Goal: Information Seeking & Learning: Learn about a topic

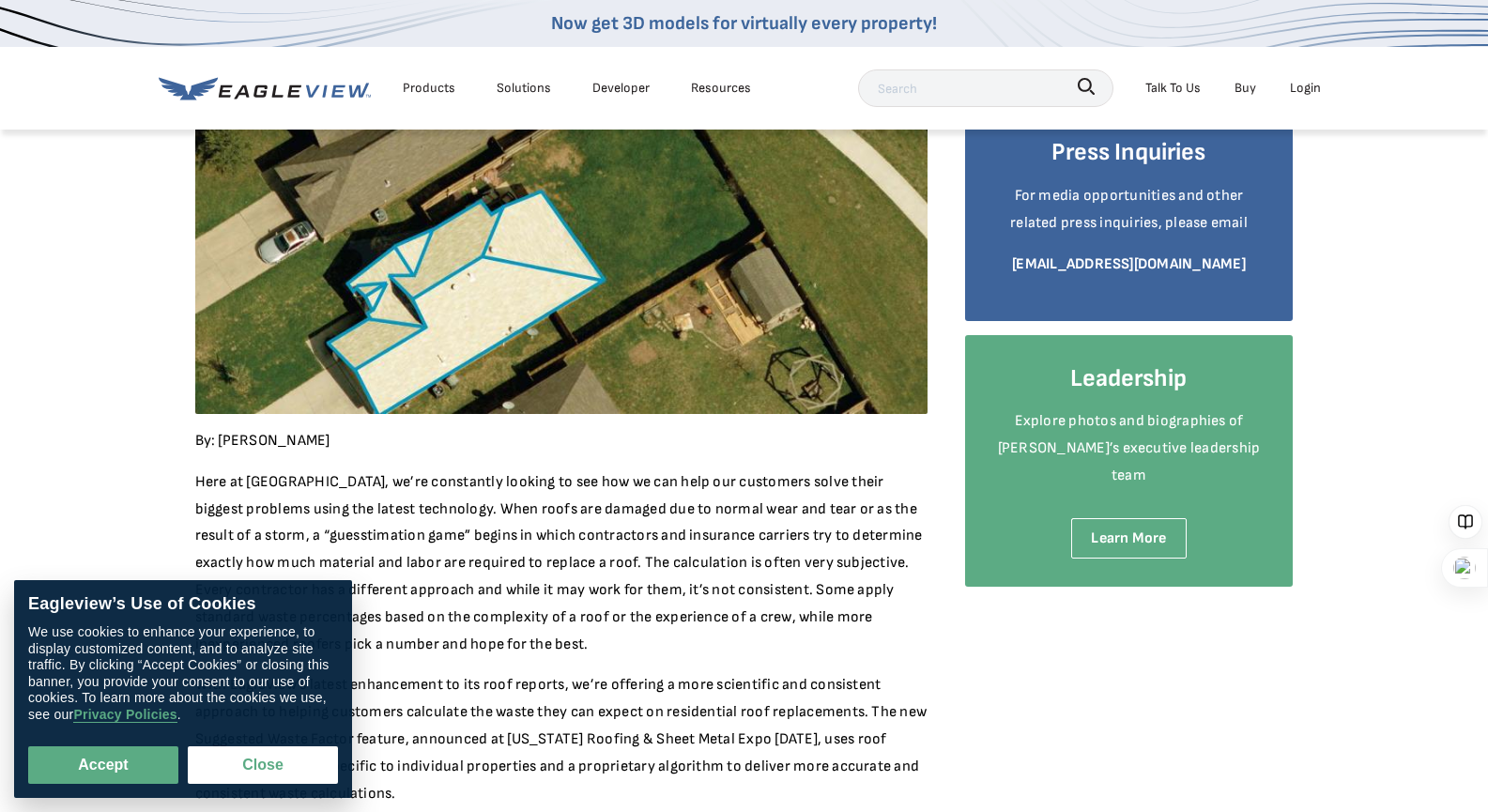
scroll to position [375, 0]
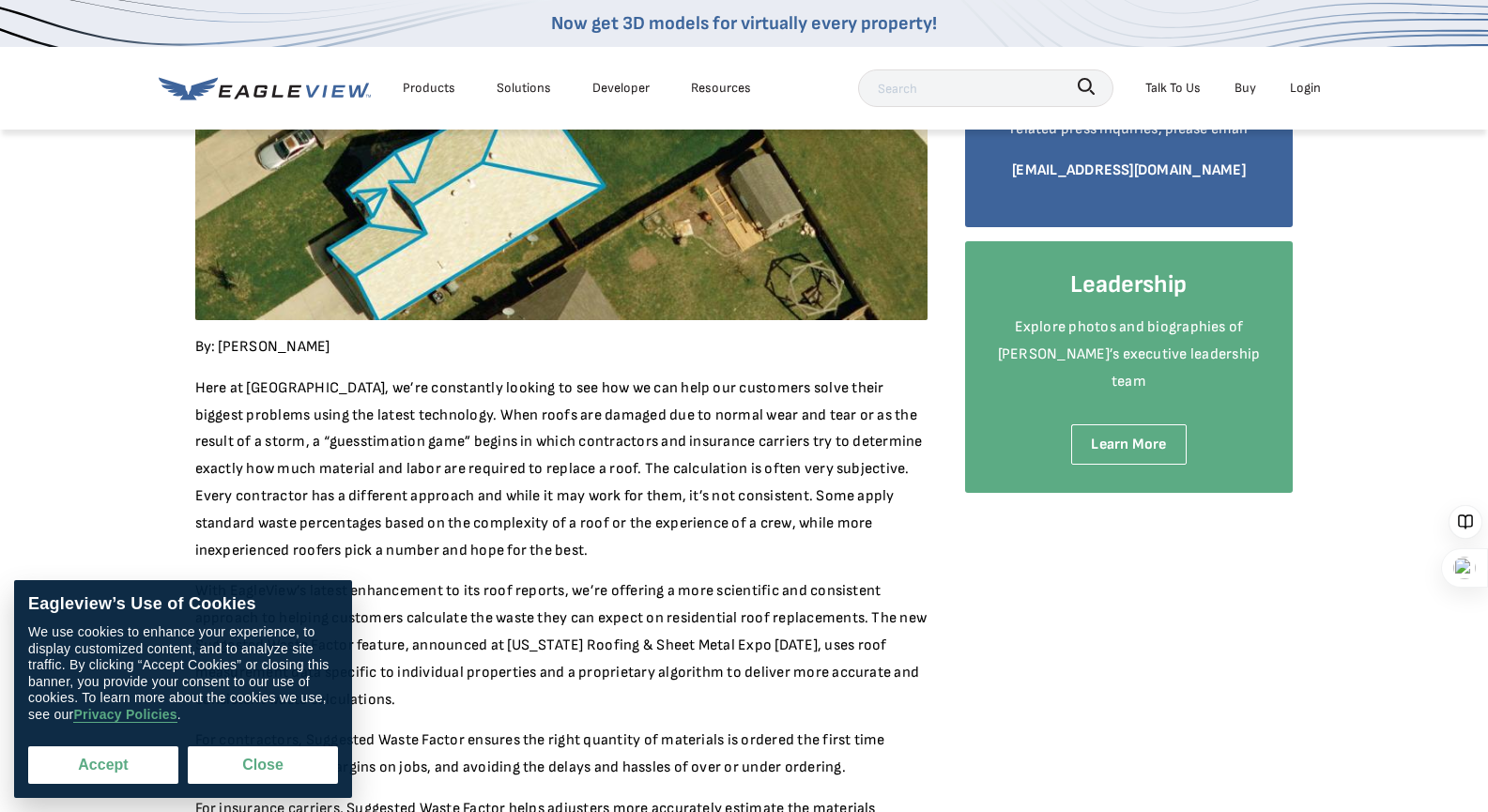
click at [110, 773] on button "Accept" at bounding box center [103, 765] width 150 height 38
checkbox input "true"
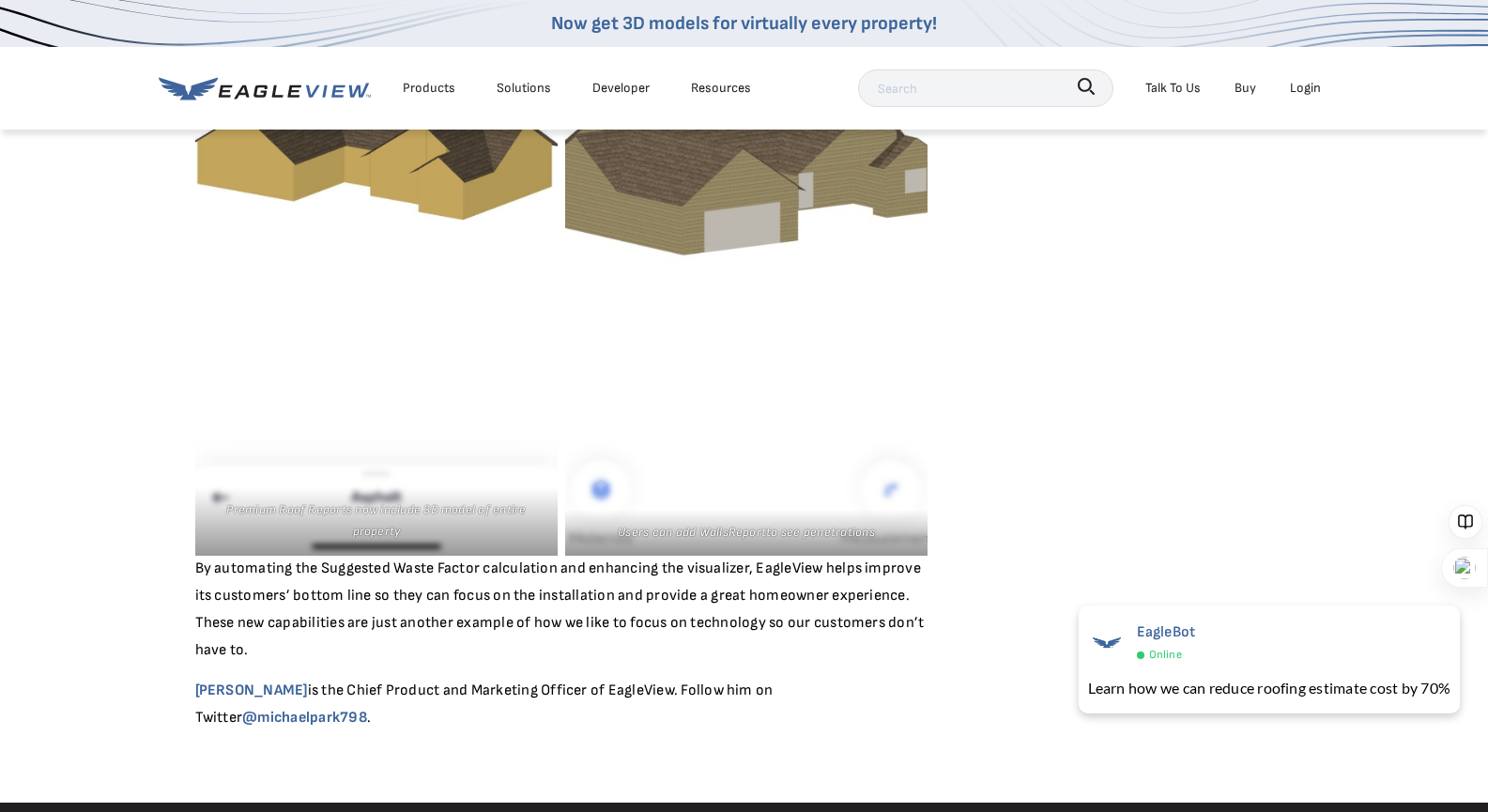
scroll to position [1314, 0]
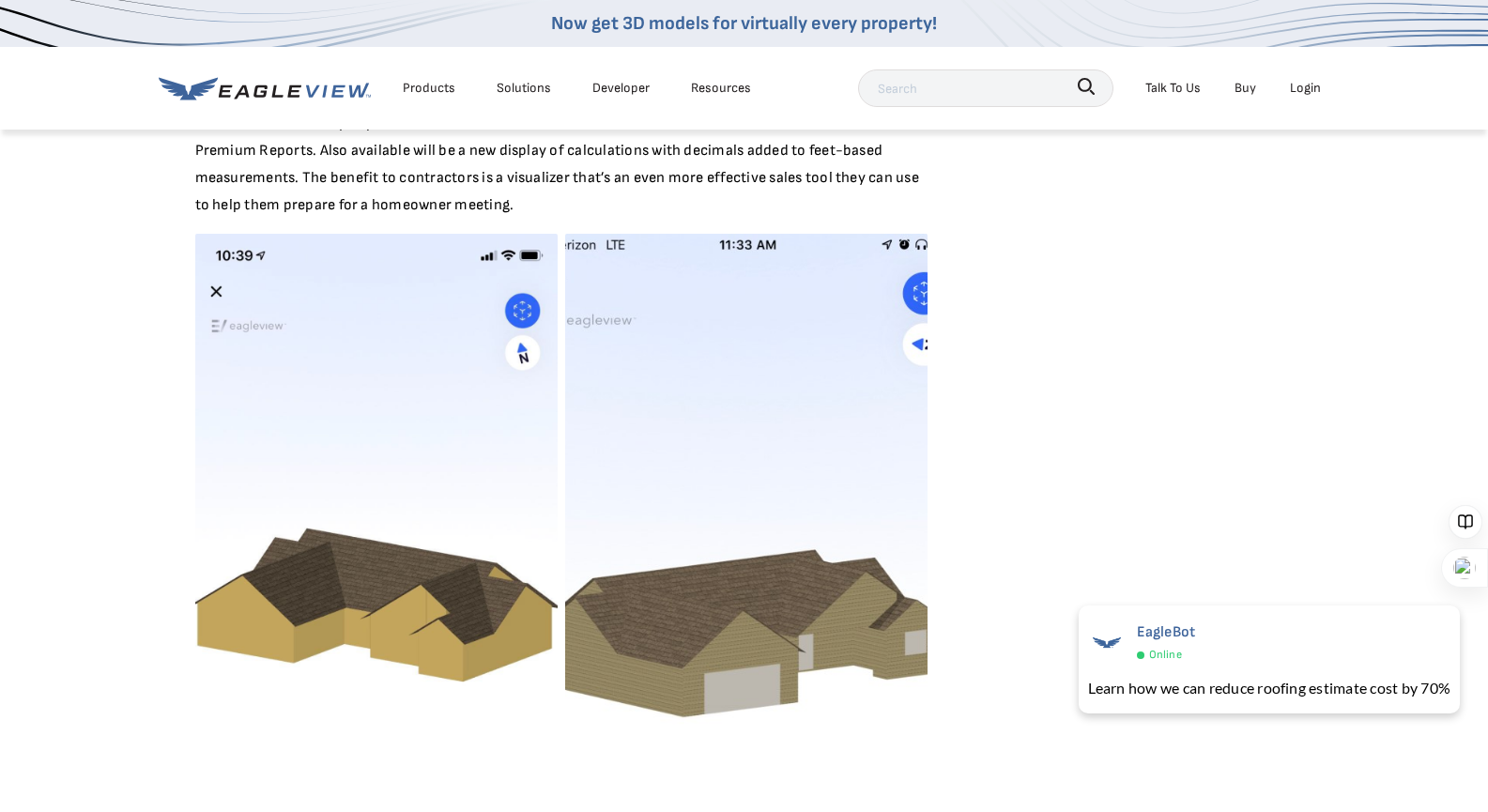
click at [963, 89] on input "text" at bounding box center [986, 88] width 256 height 38
type input "1%"
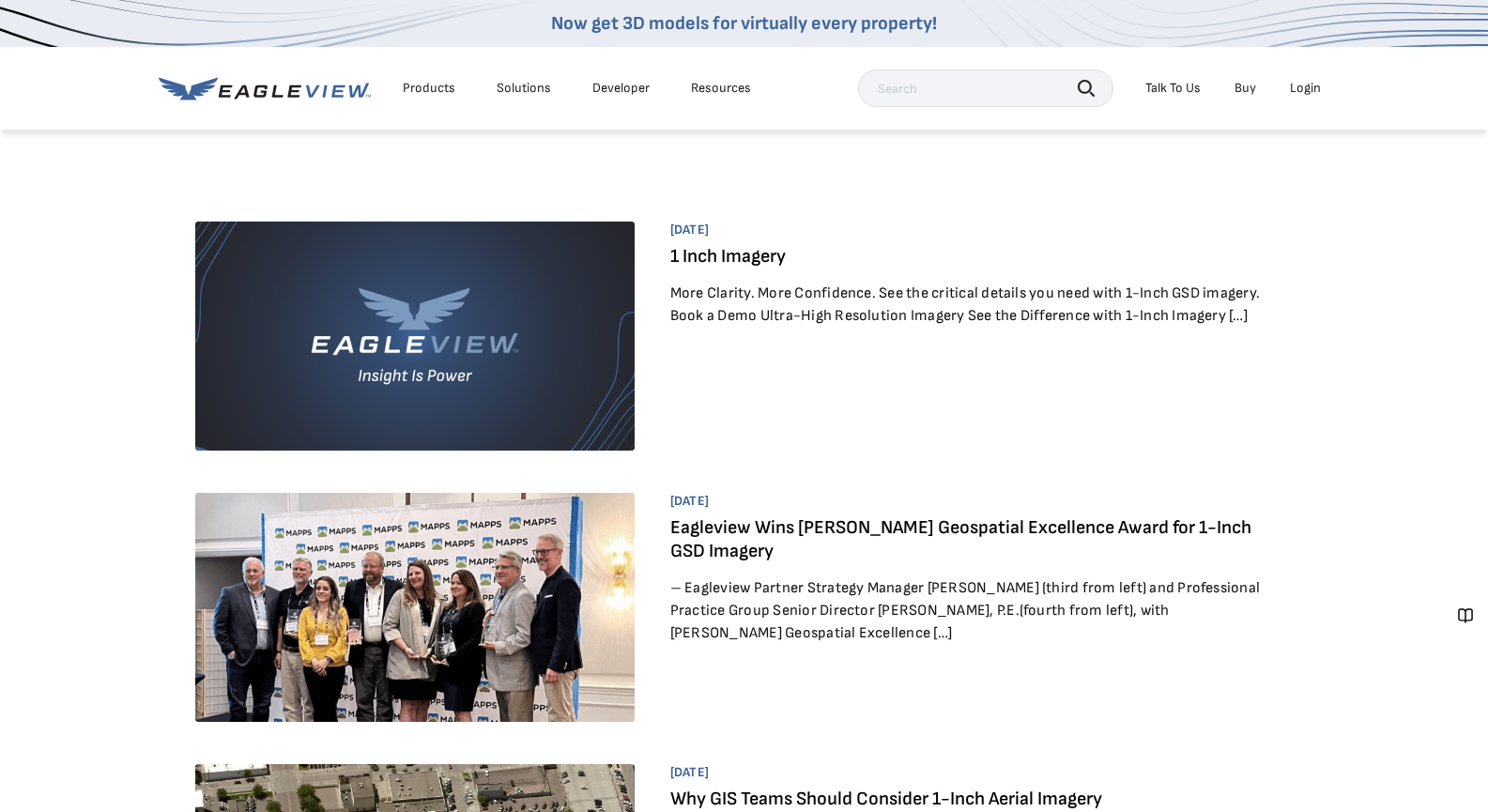
click at [946, 89] on input "text" at bounding box center [986, 88] width 256 height 38
type input "10%"
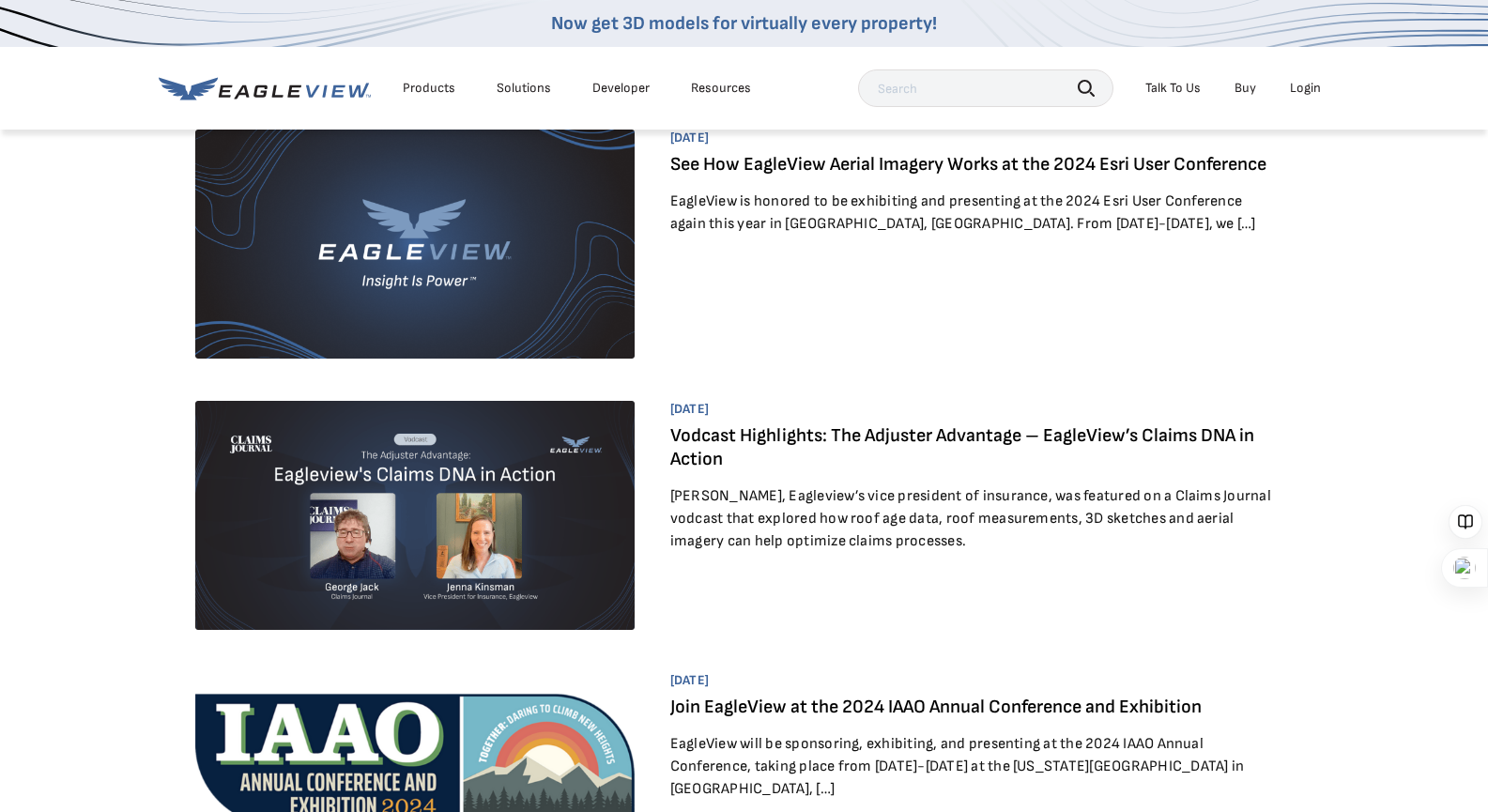
scroll to position [188, 0]
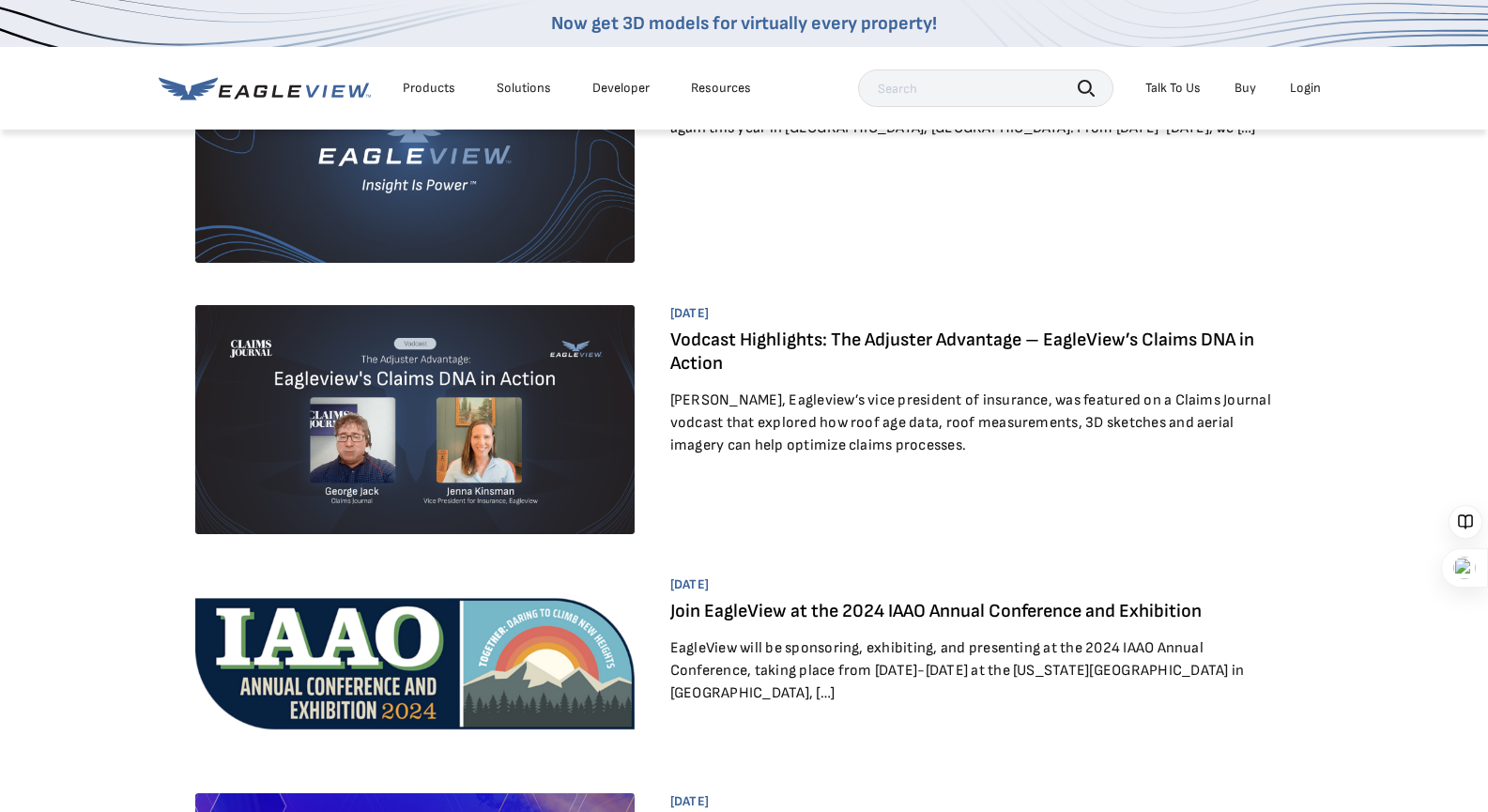
click at [951, 88] on input "text" at bounding box center [986, 88] width 256 height 38
type input "10% waste"
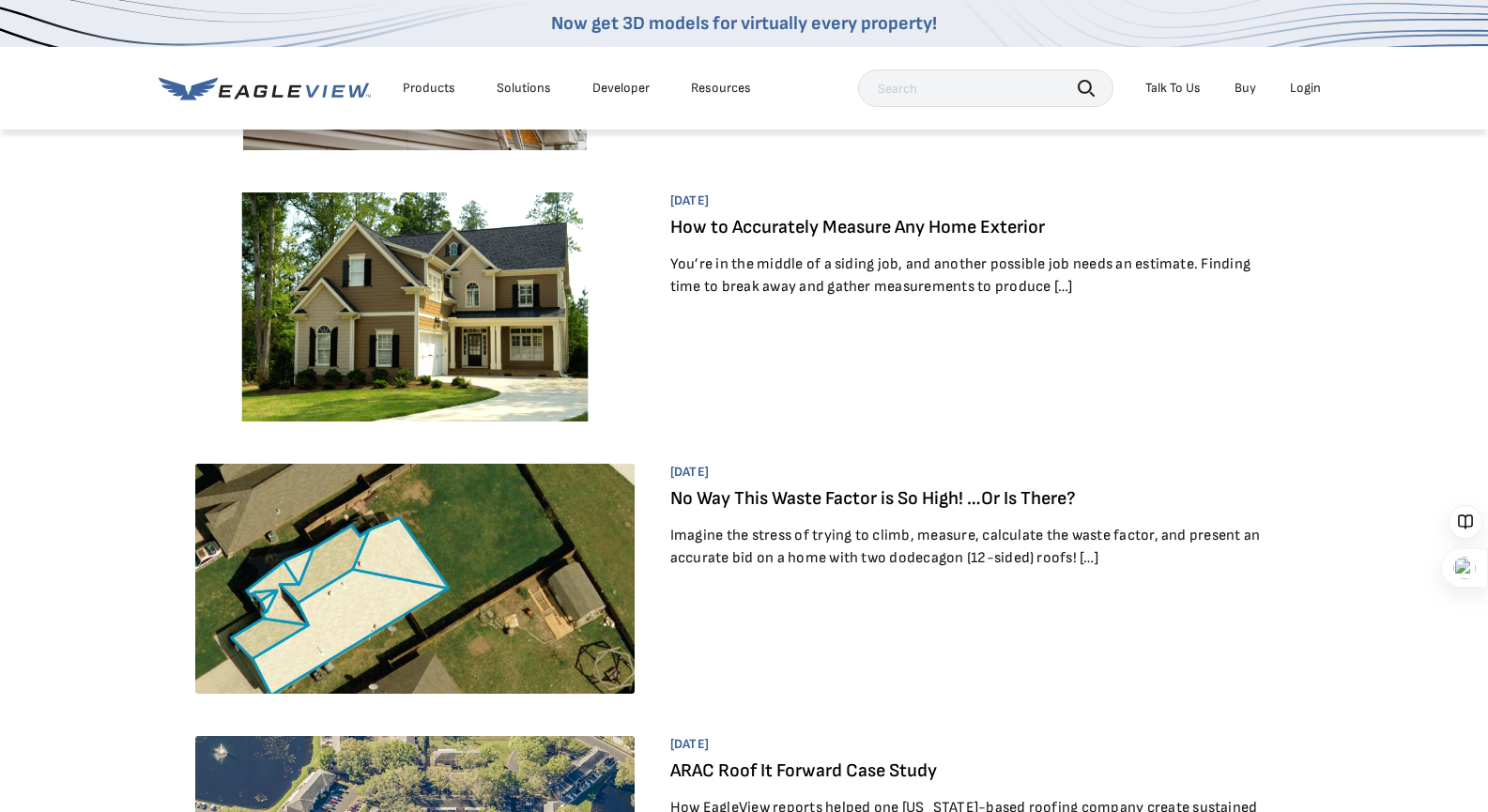
scroll to position [657, 0]
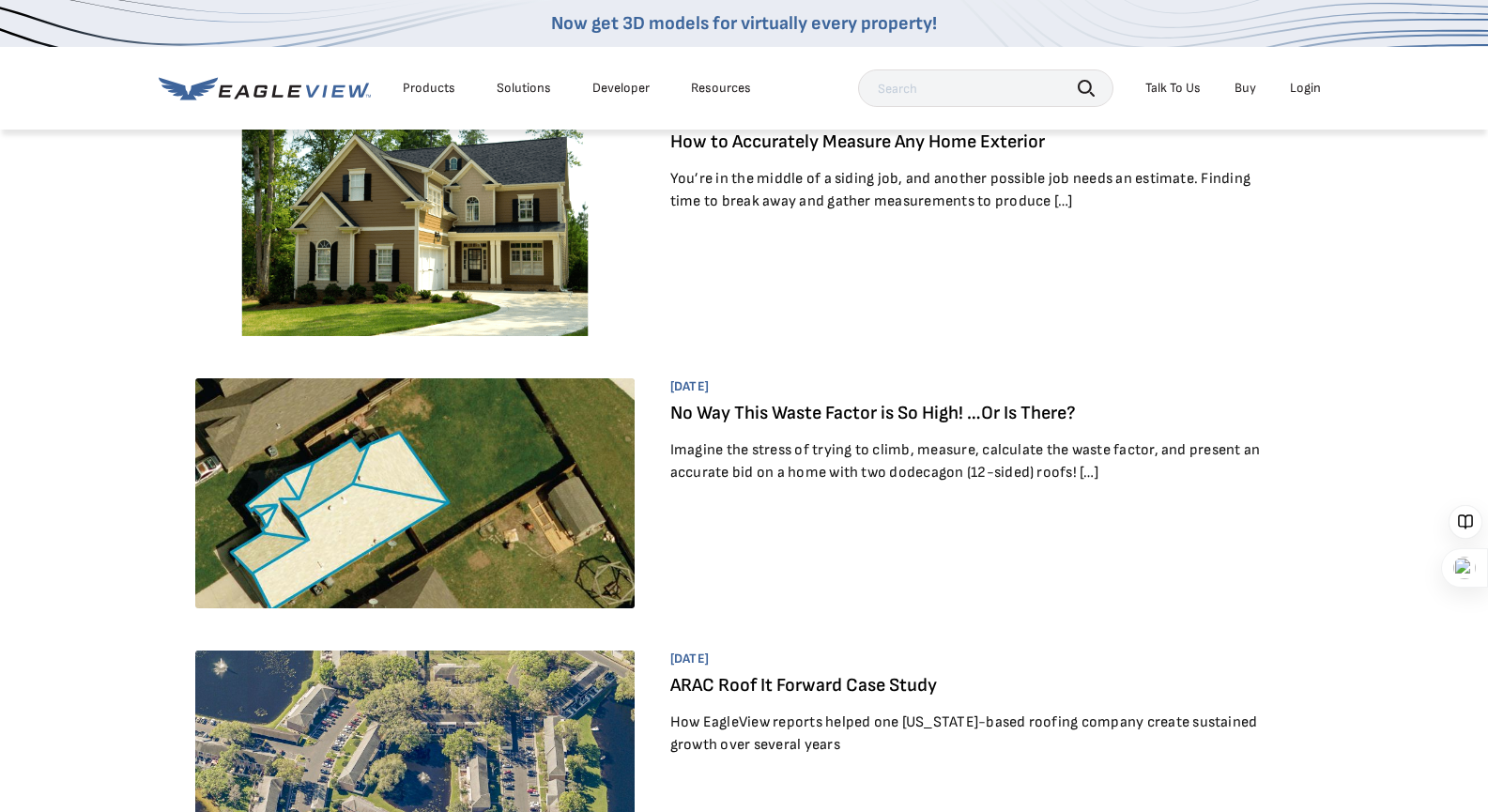
click at [956, 411] on link "No Way This Waste Factor is So High! …Or Is There?" at bounding box center [873, 413] width 405 height 22
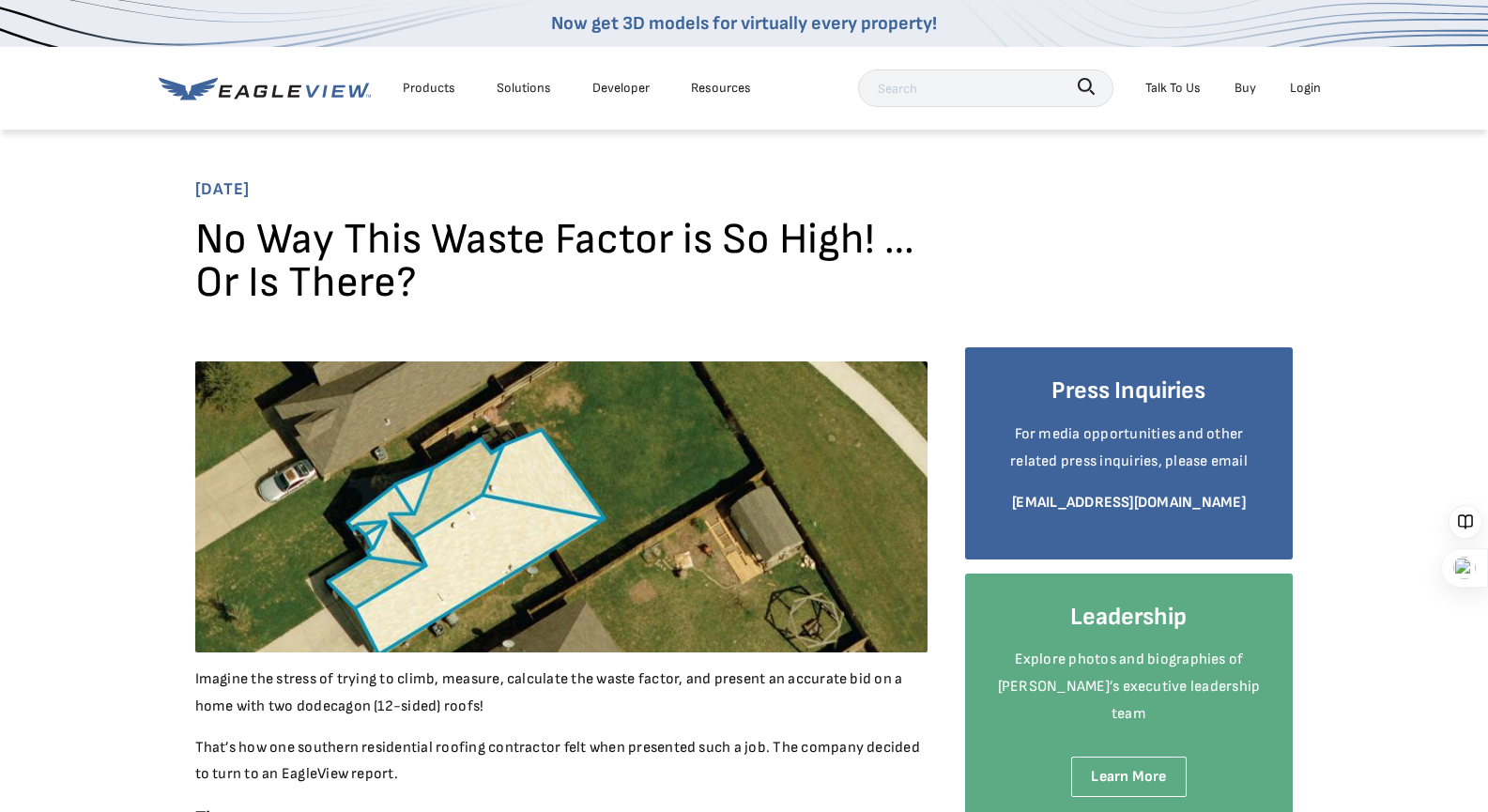
click at [713, 87] on div "Resources" at bounding box center [720, 88] width 60 height 23
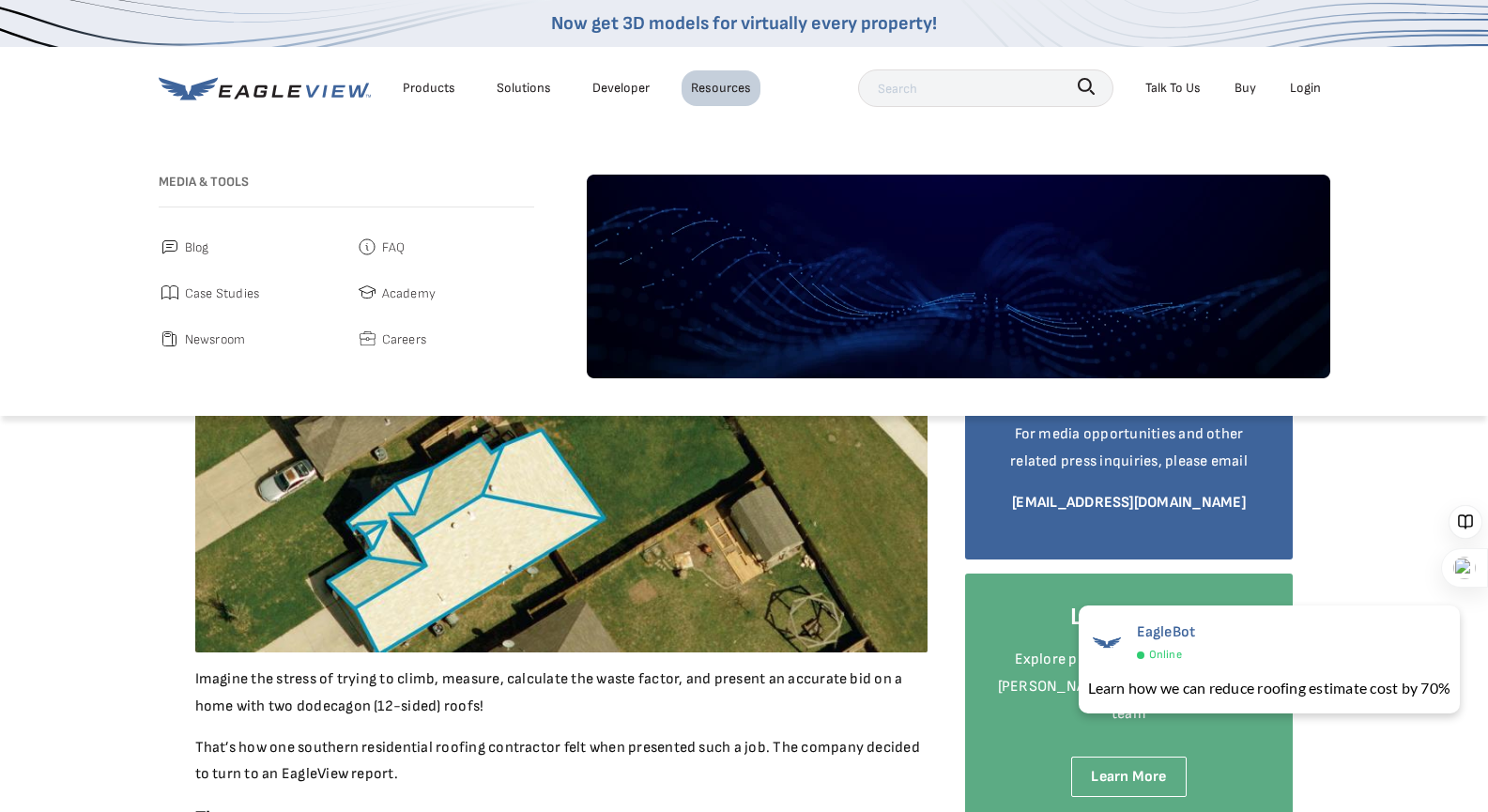
click at [229, 289] on span "Case Studies" at bounding box center [223, 293] width 75 height 23
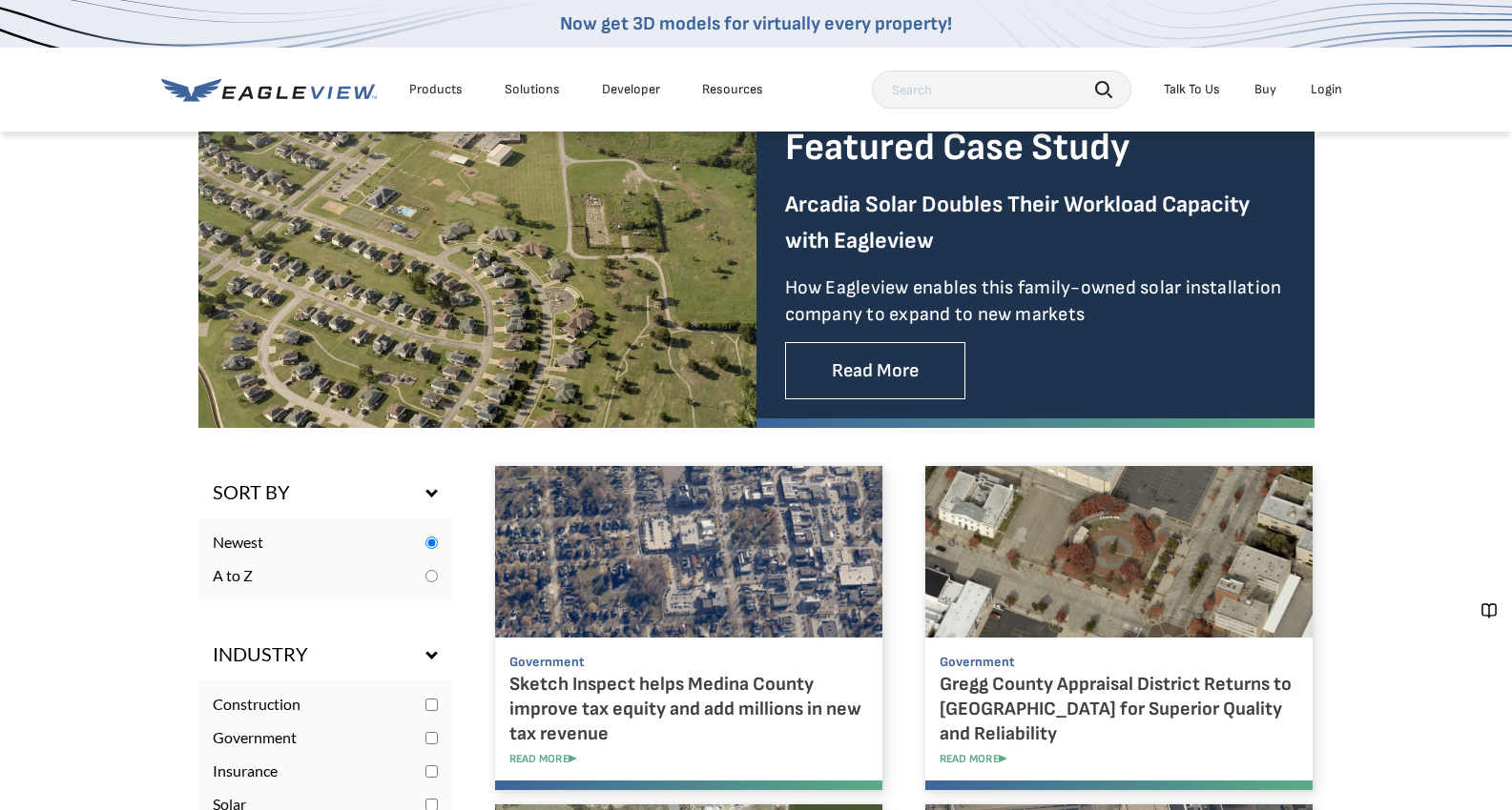
scroll to position [763, 0]
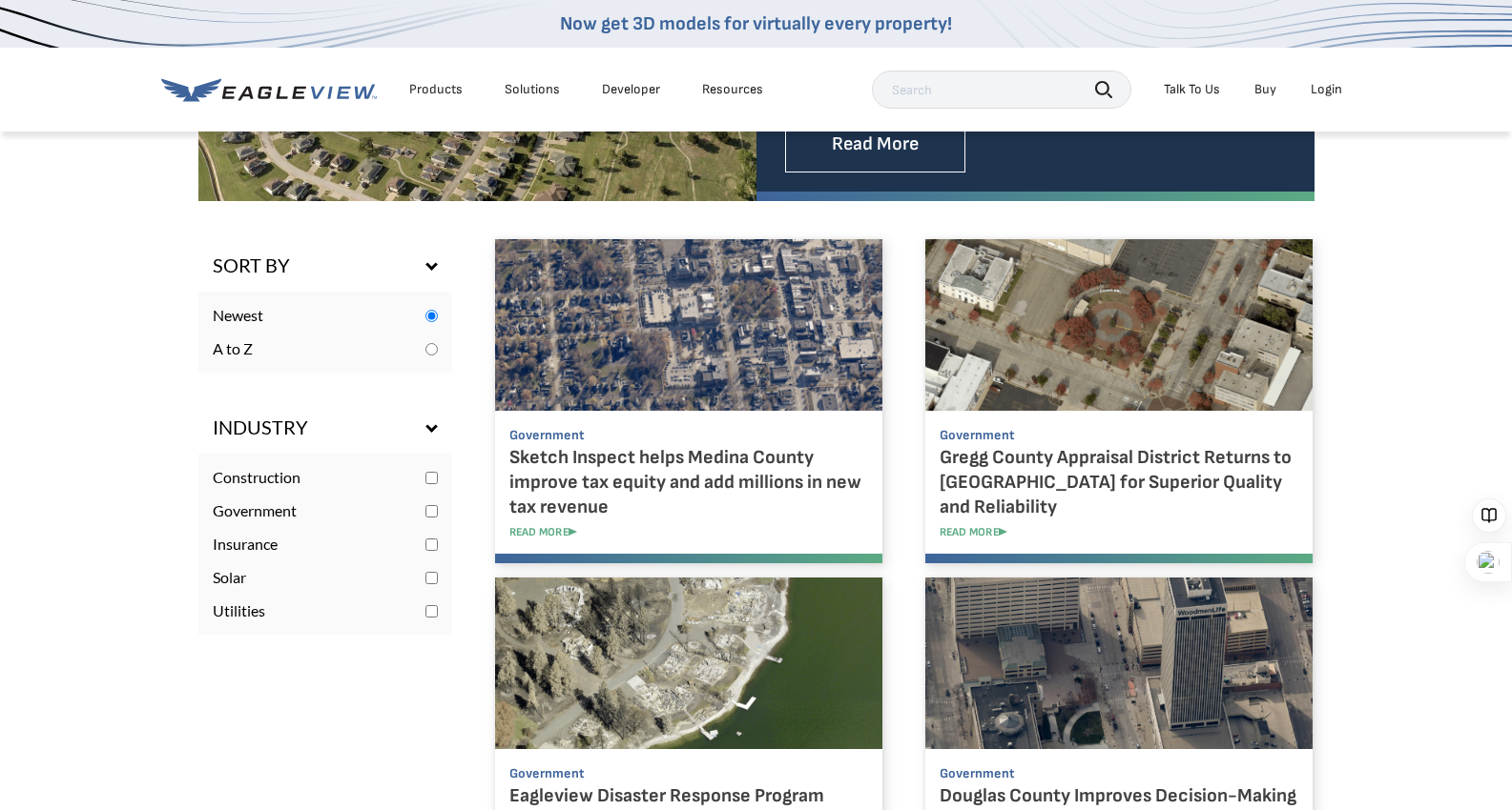
click at [439, 540] on label "Insurance" at bounding box center [324, 544] width 254 height 19
click at [427, 540] on input "checkbox" at bounding box center [431, 545] width 13 height 13
checkbox input "true"
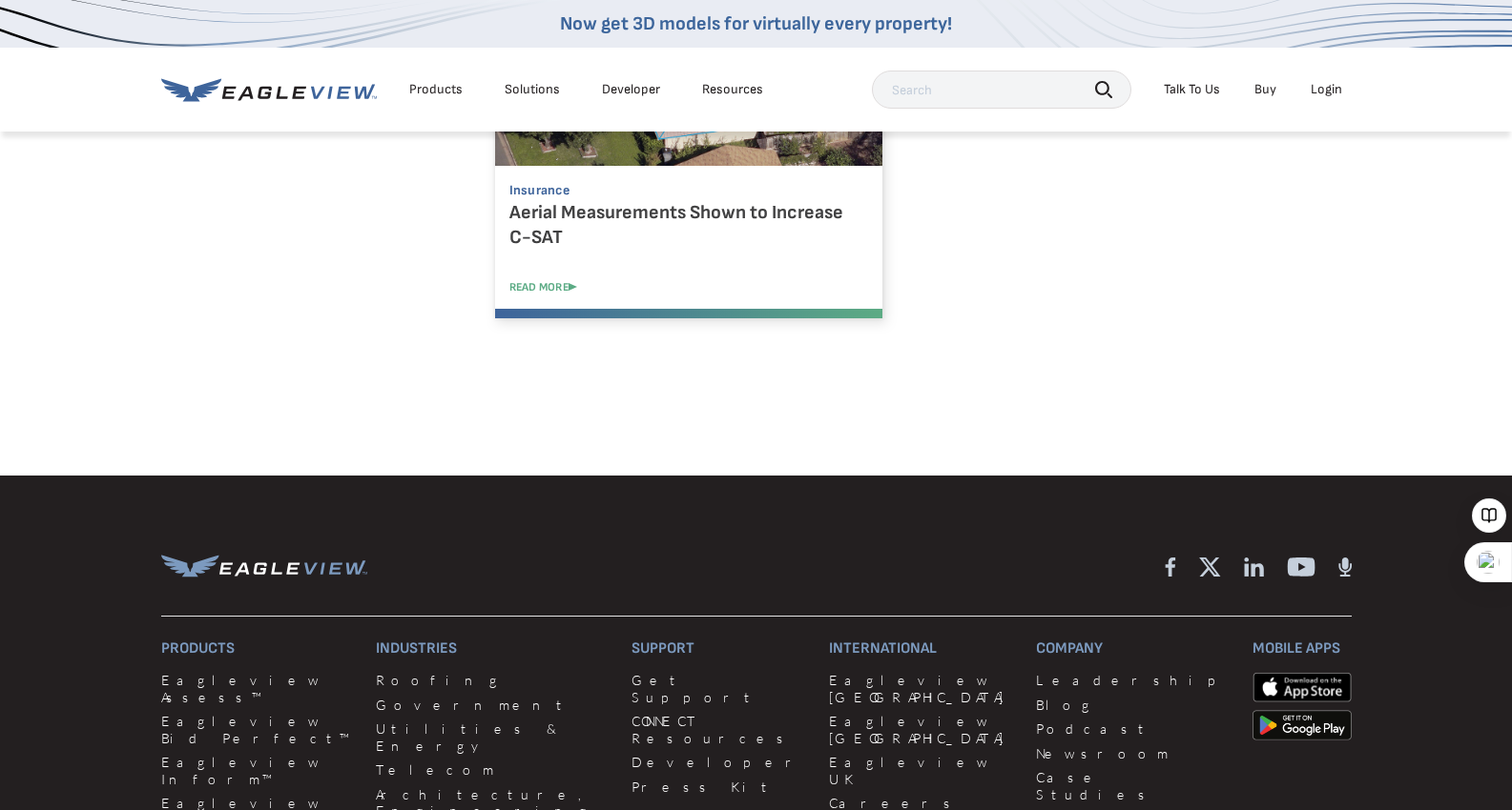
scroll to position [1335, 0]
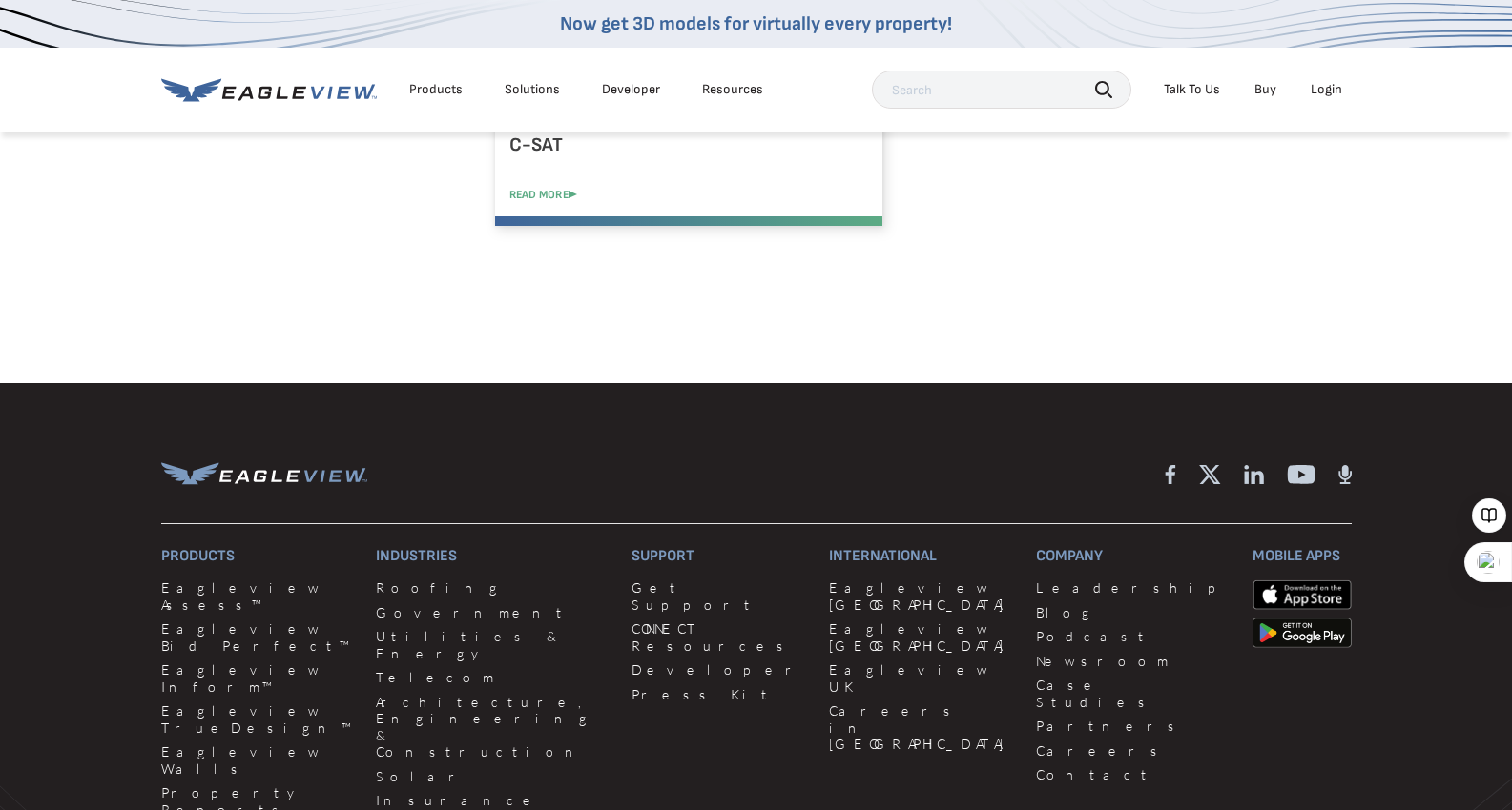
click at [538, 204] on div "Insurance Aerial Measurements Shown to Increase C-SAT READ MORE" at bounding box center [688, 64] width 387 height 324
click at [549, 195] on link "READ MORE" at bounding box center [703, 195] width 387 height 15
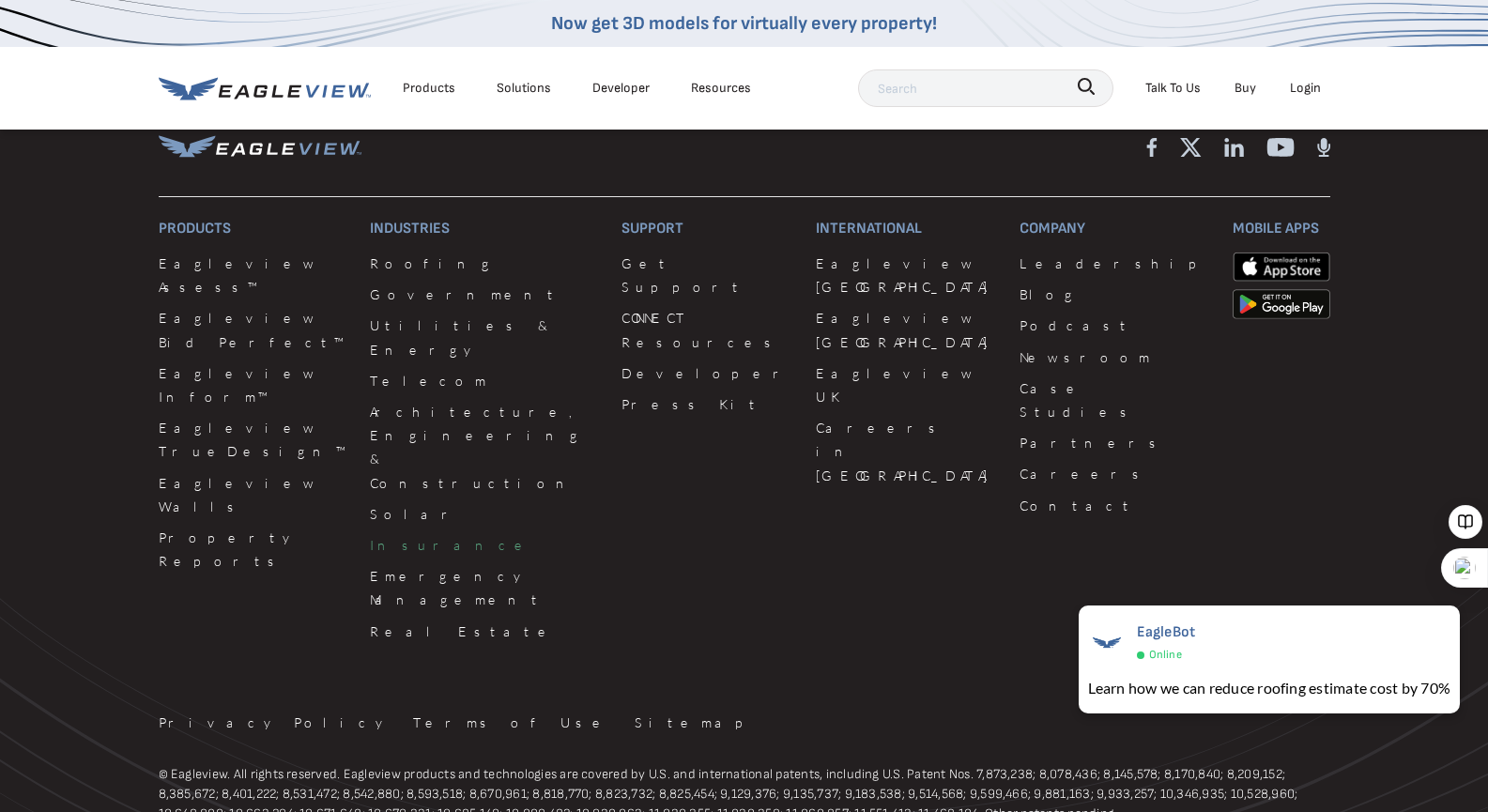
scroll to position [1849, 0]
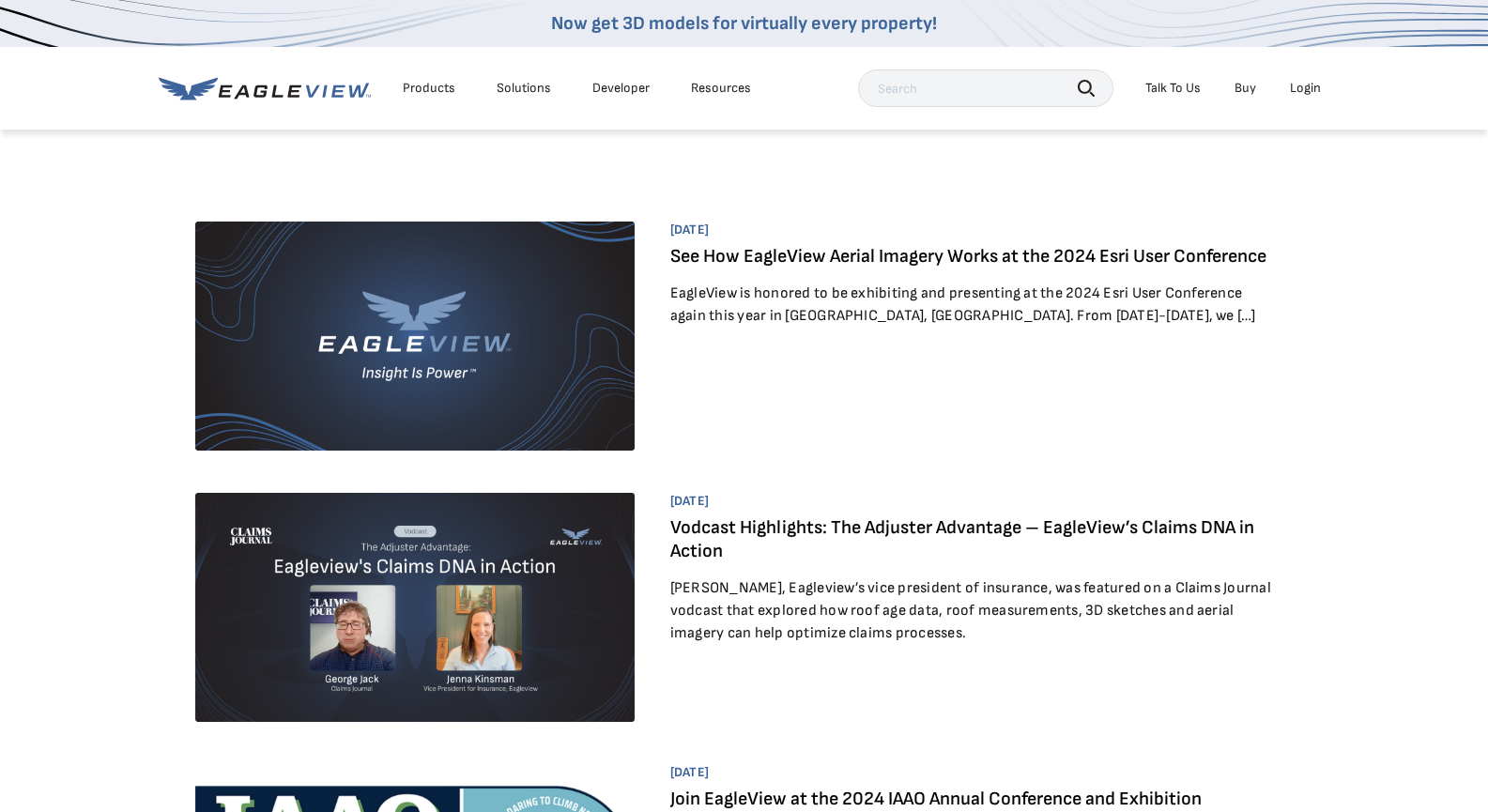
scroll to position [188, 0]
